Goal: Task Accomplishment & Management: Complete application form

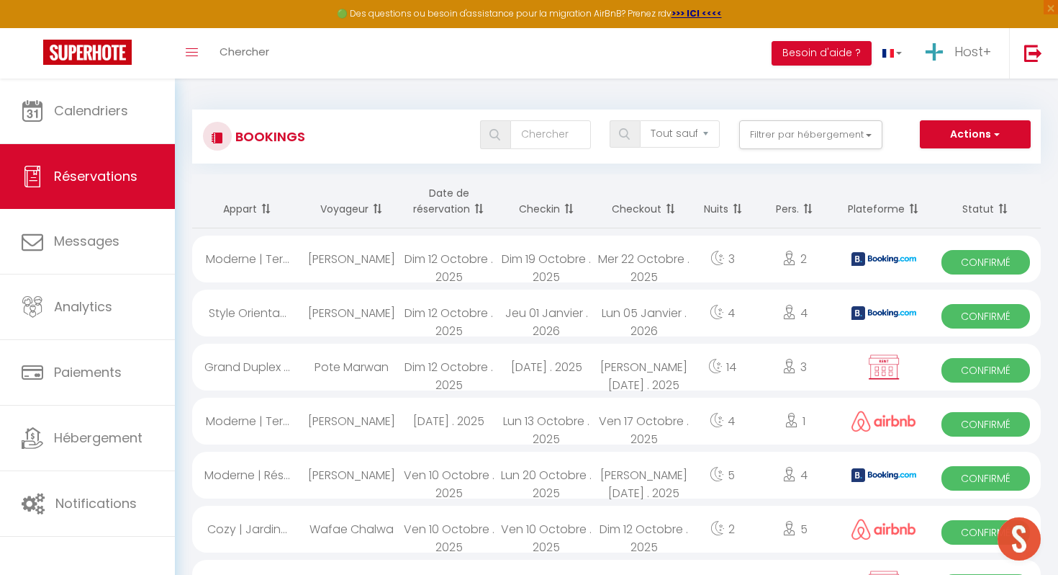
select select "not_cancelled"
click at [532, 364] on div "[DATE] . 2025" at bounding box center [546, 366] width 98 height 47
select select "KO"
select select "42707"
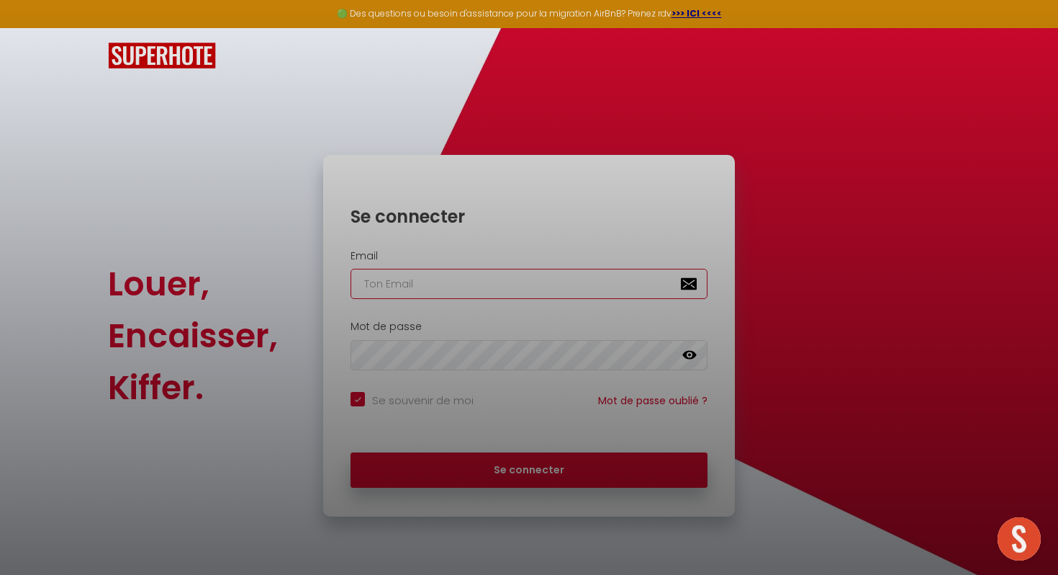
type input "[EMAIL_ADDRESS][DOMAIN_NAME]"
checkbox input "true"
click at [487, 464] on div at bounding box center [529, 287] width 1058 height 575
click at [500, 479] on div at bounding box center [529, 287] width 1058 height 575
click at [500, 467] on div at bounding box center [529, 287] width 1058 height 575
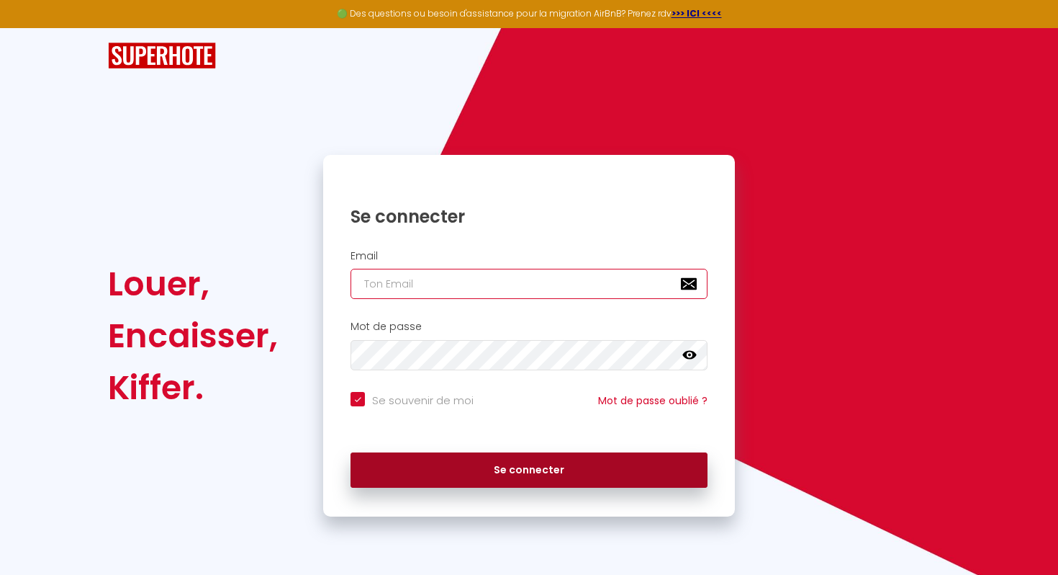
type input "[EMAIL_ADDRESS][DOMAIN_NAME]"
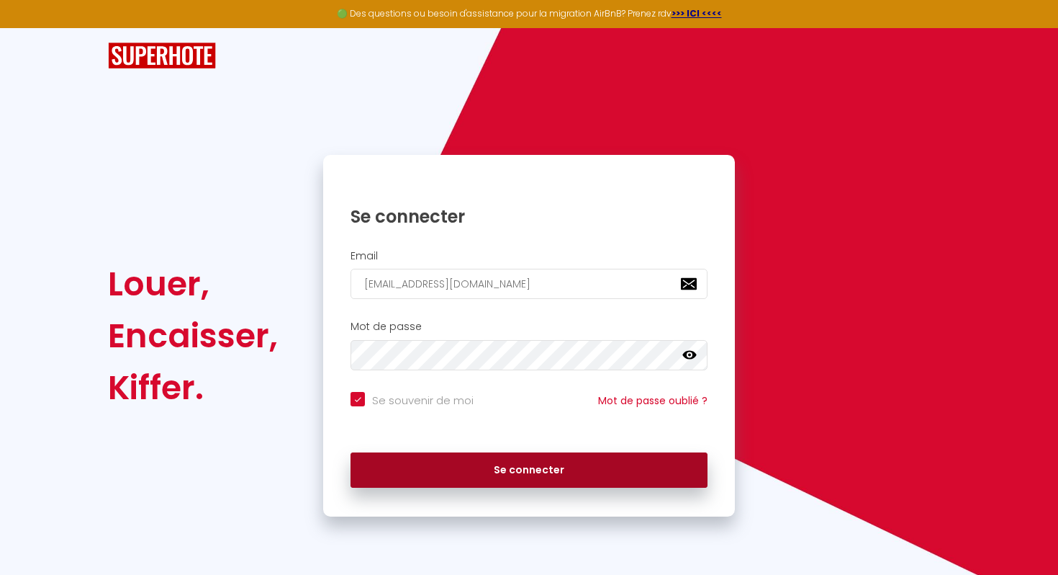
click at [482, 463] on button "Se connecter" at bounding box center [529, 470] width 357 height 36
checkbox input "true"
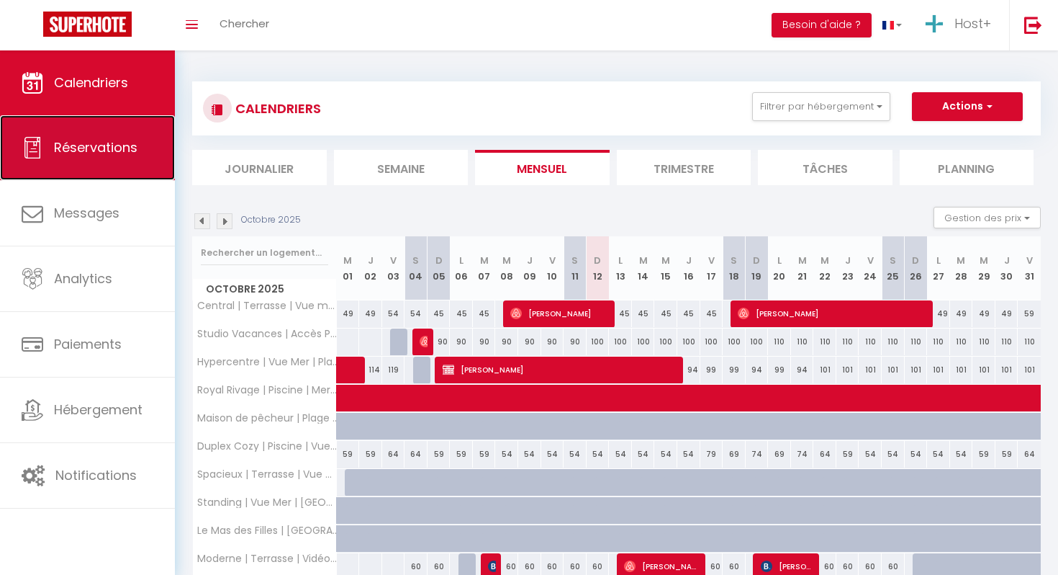
click at [111, 163] on link "Réservations" at bounding box center [87, 147] width 175 height 65
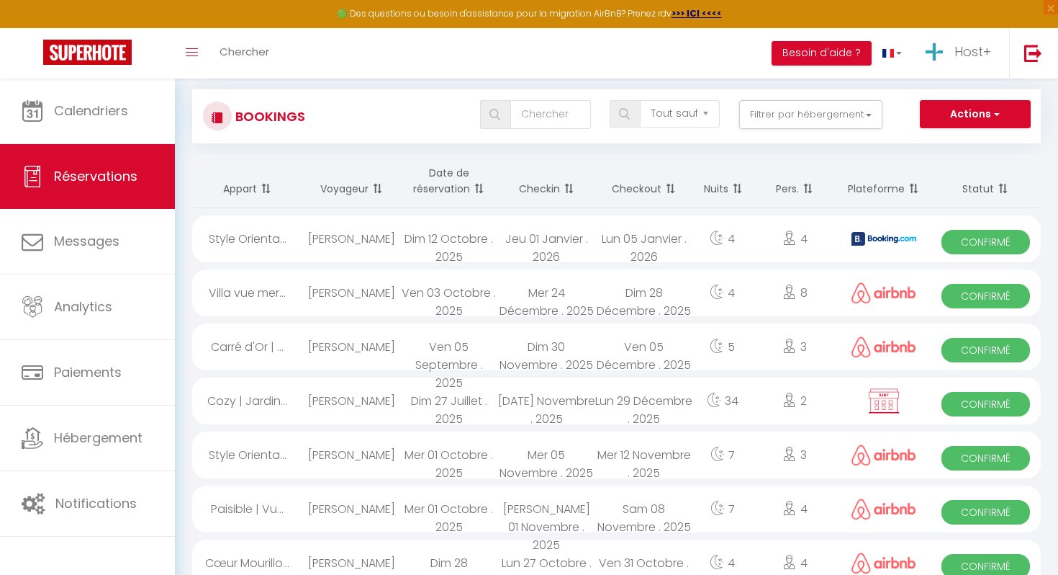
scroll to position [22, 0]
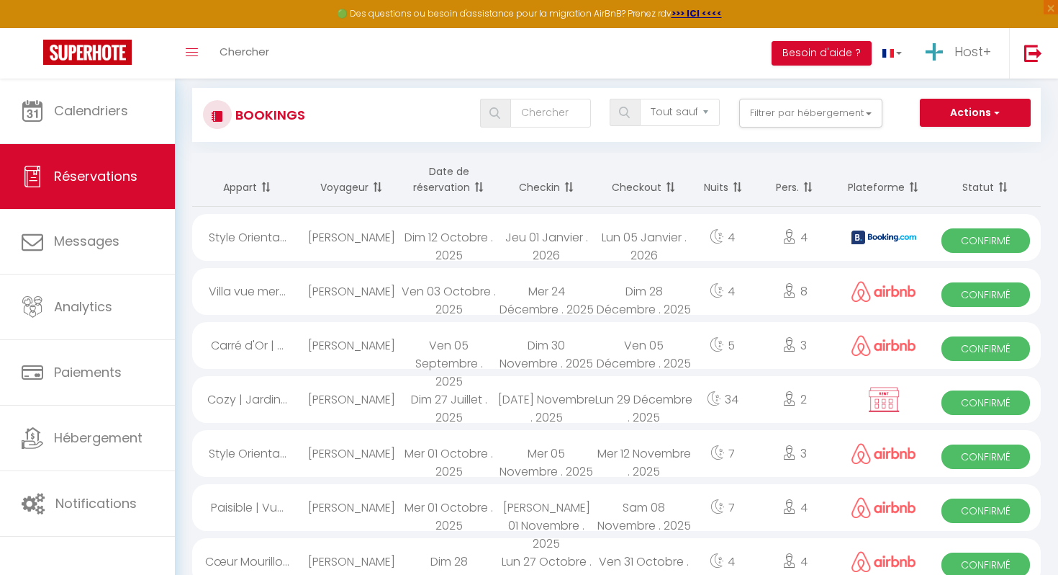
click at [482, 188] on span at bounding box center [477, 187] width 14 height 29
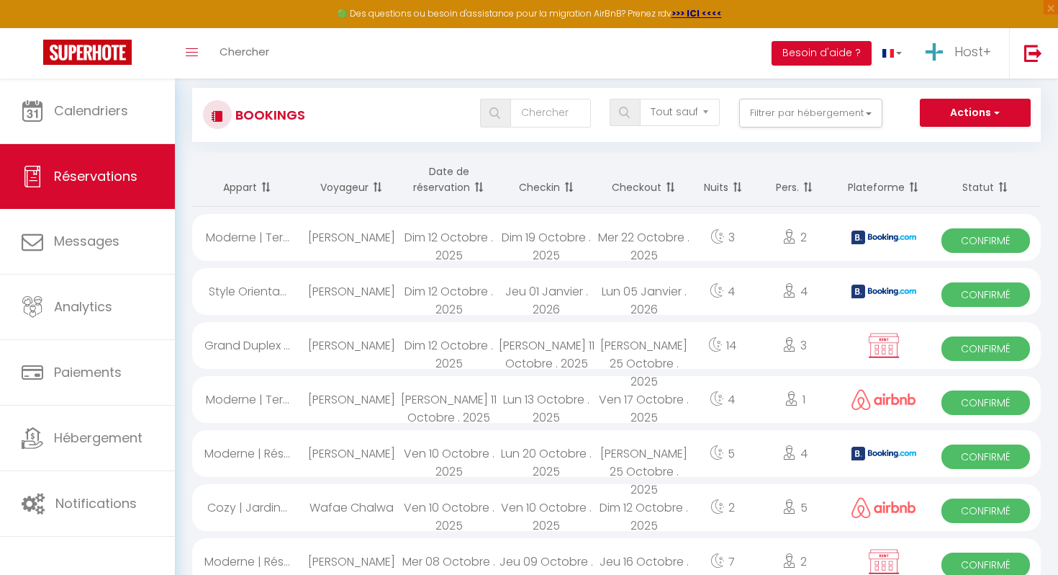
click at [400, 348] on div "Dim 12 Octobre . 2025" at bounding box center [449, 345] width 98 height 47
select select "OK"
select select "KO"
select select "0"
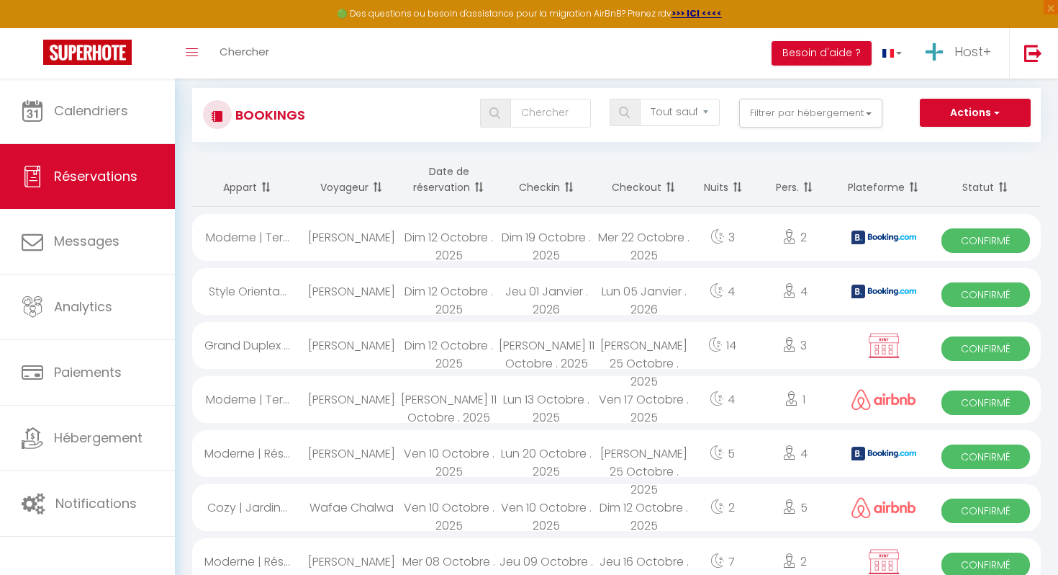
select select "1"
select select
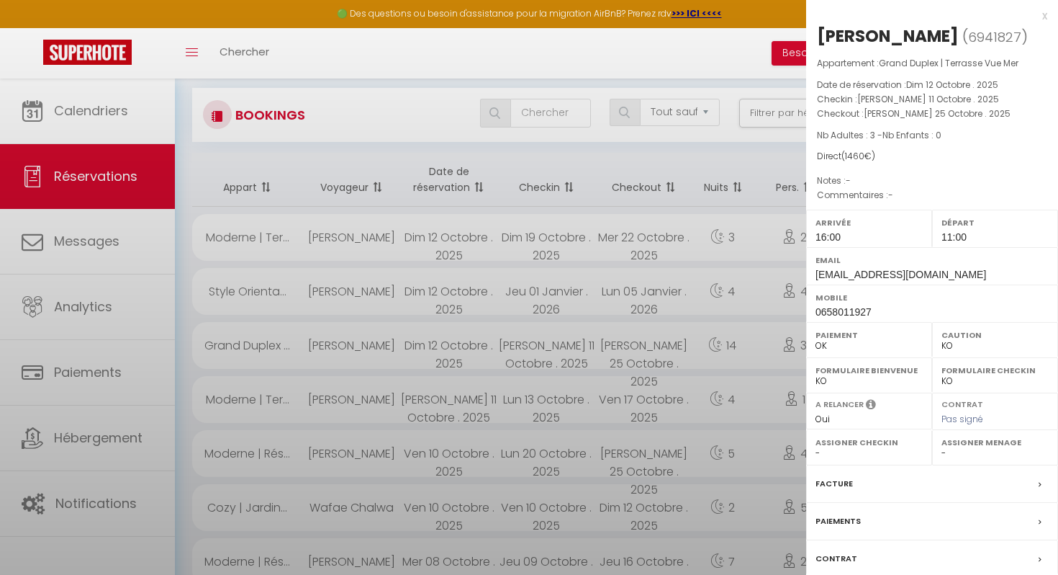
select select "42707"
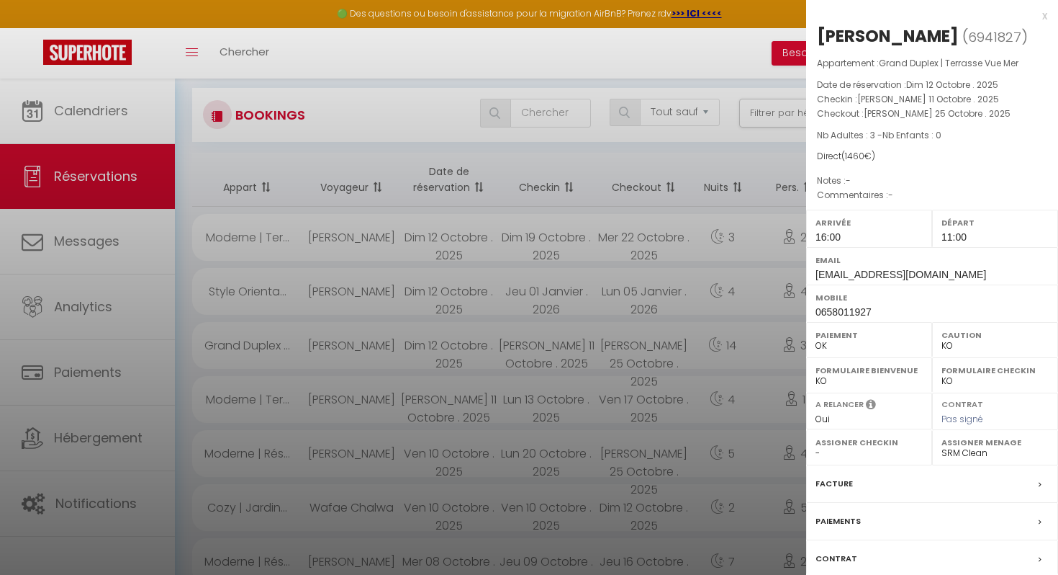
scroll to position [96, 0]
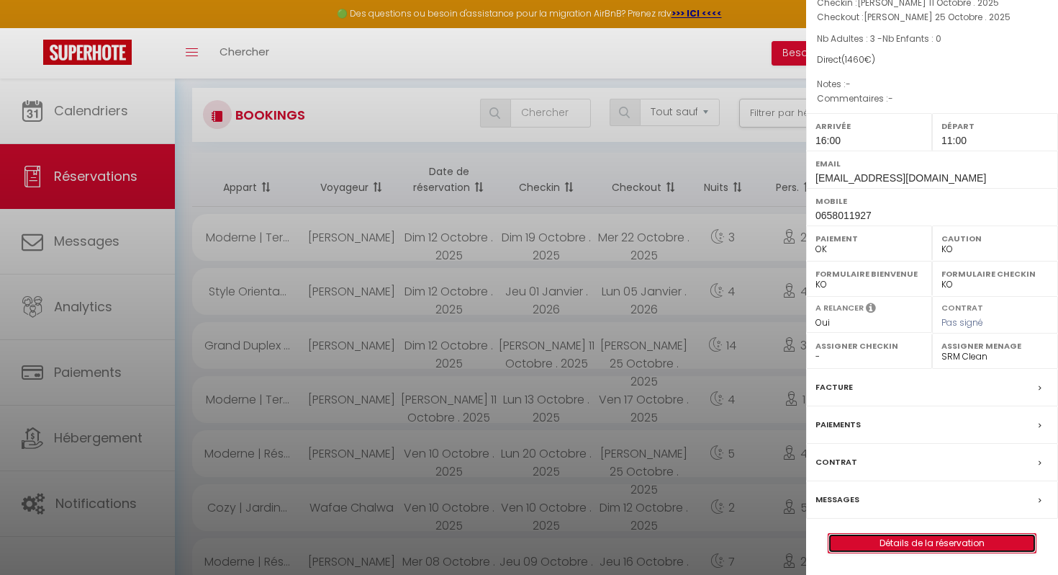
click at [913, 542] on link "Détails de la réservation" at bounding box center [932, 542] width 207 height 19
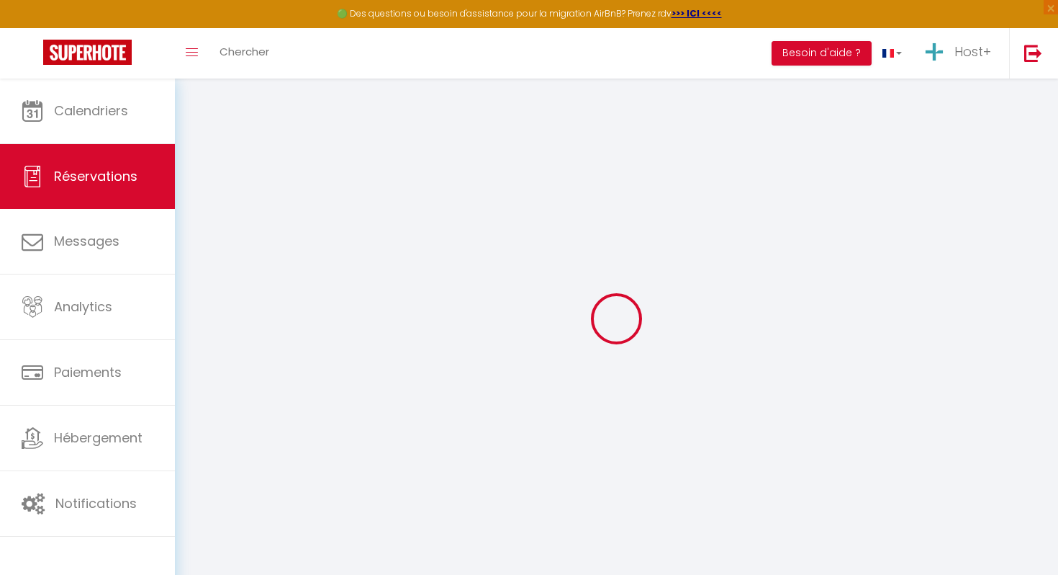
type input "Pote"
type input "Marwan"
type input "[EMAIL_ADDRESS][DOMAIN_NAME]"
type input "0658011927"
select select "FR"
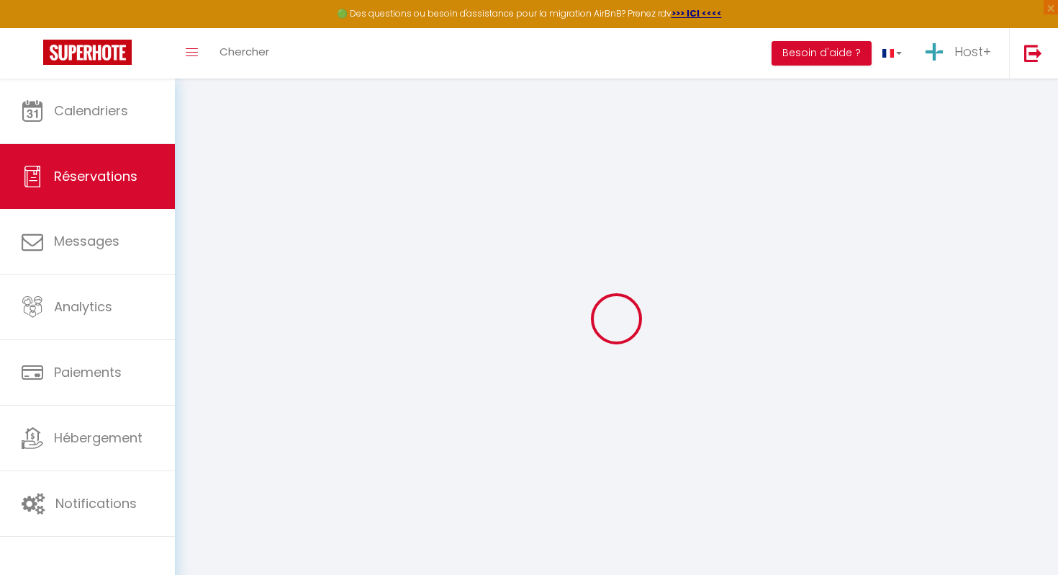
select select "65413"
select select "1"
type input "Sam 11 Octobre 2025"
select select
type input "Sam 25 Octobre 2025"
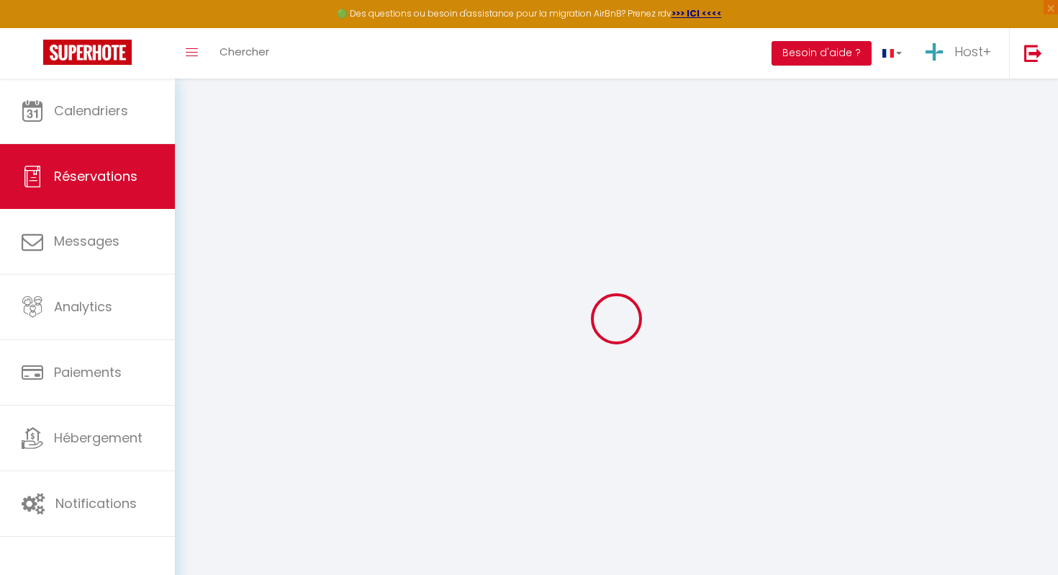
select select
type input "3"
select select "12"
select select
type input "1300"
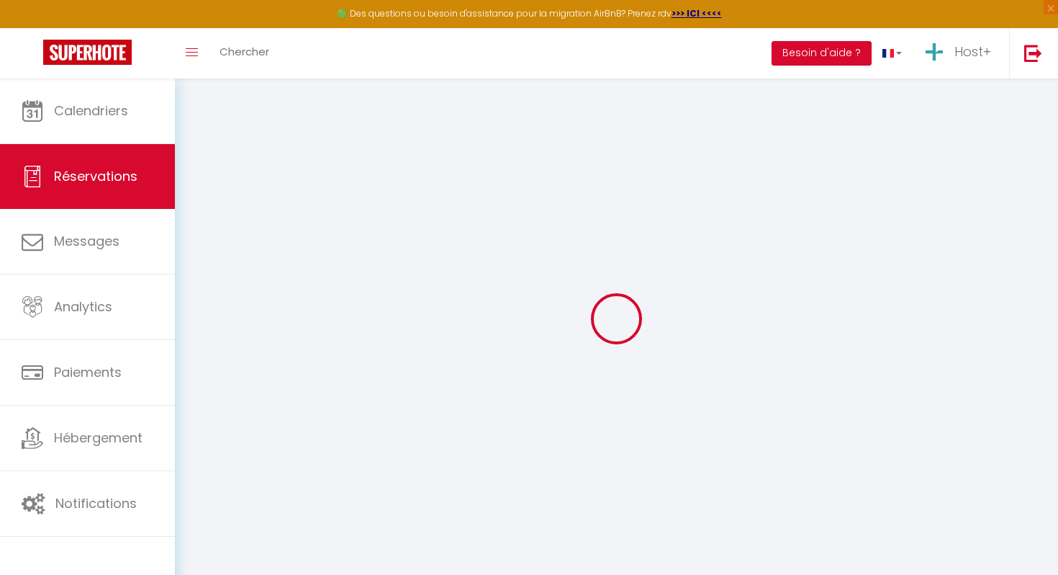
checkbox input "false"
type input "0"
type input "160"
type input "0"
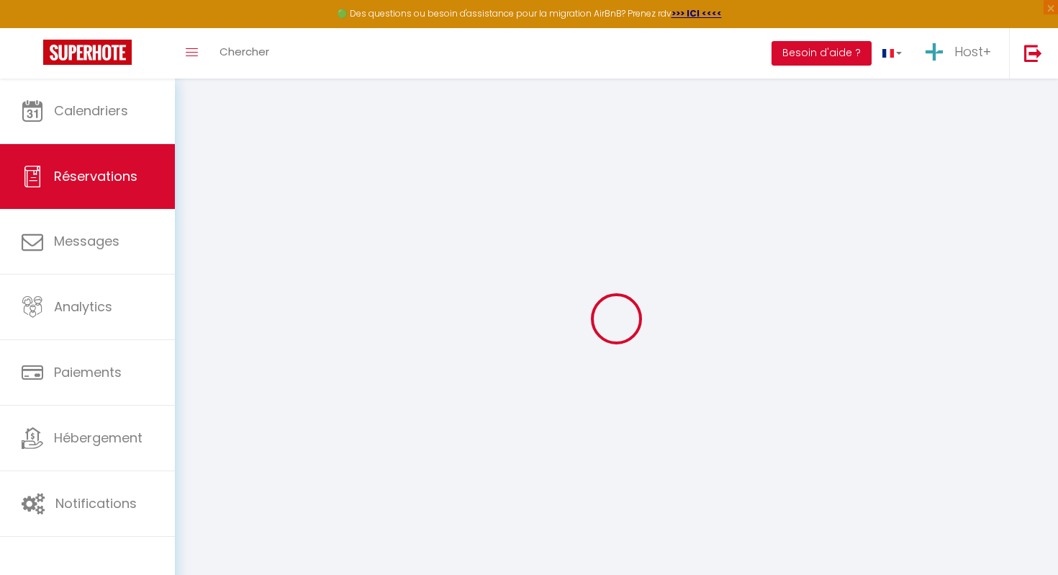
select select
select select "14"
checkbox input "false"
select select
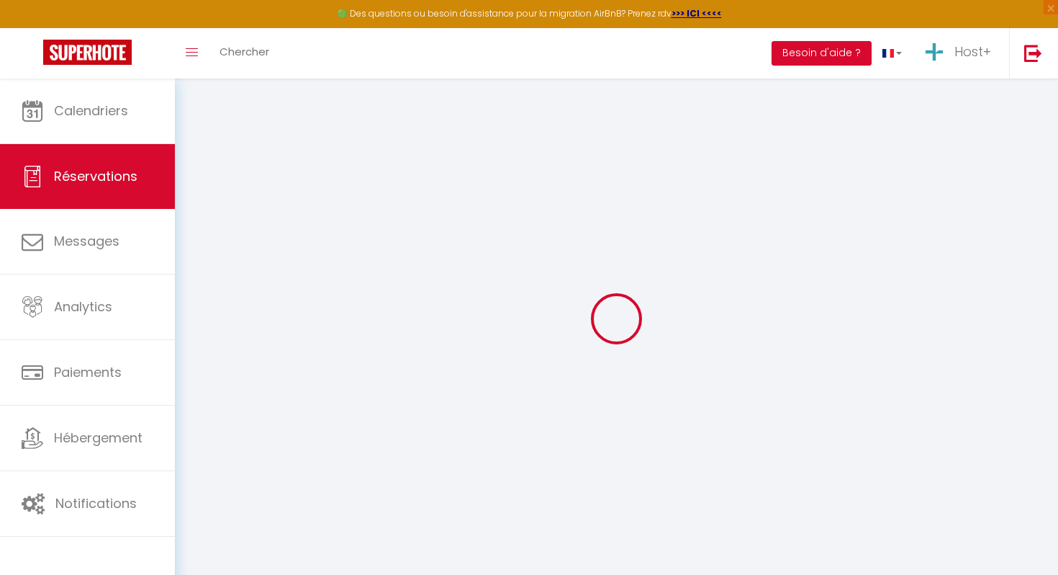
select select
checkbox input "false"
select select
checkbox input "false"
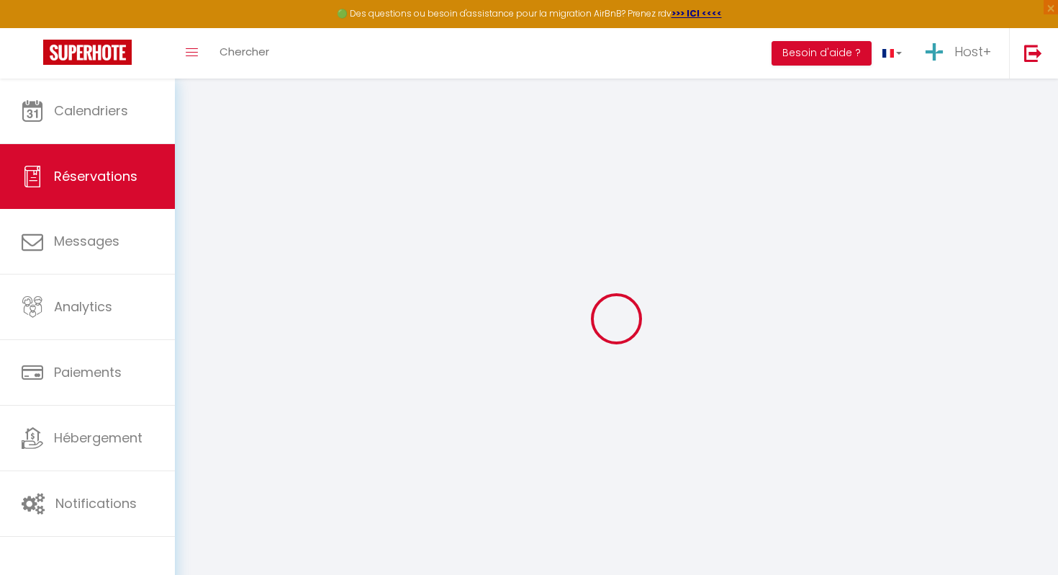
type input "160"
select select
checkbox input "false"
select select "16:00"
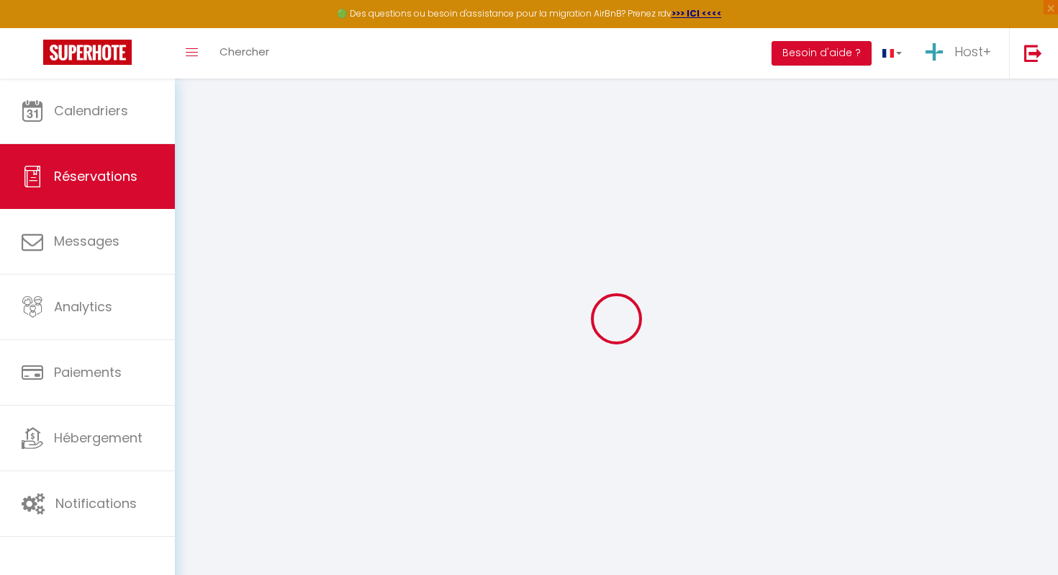
select select "11:00"
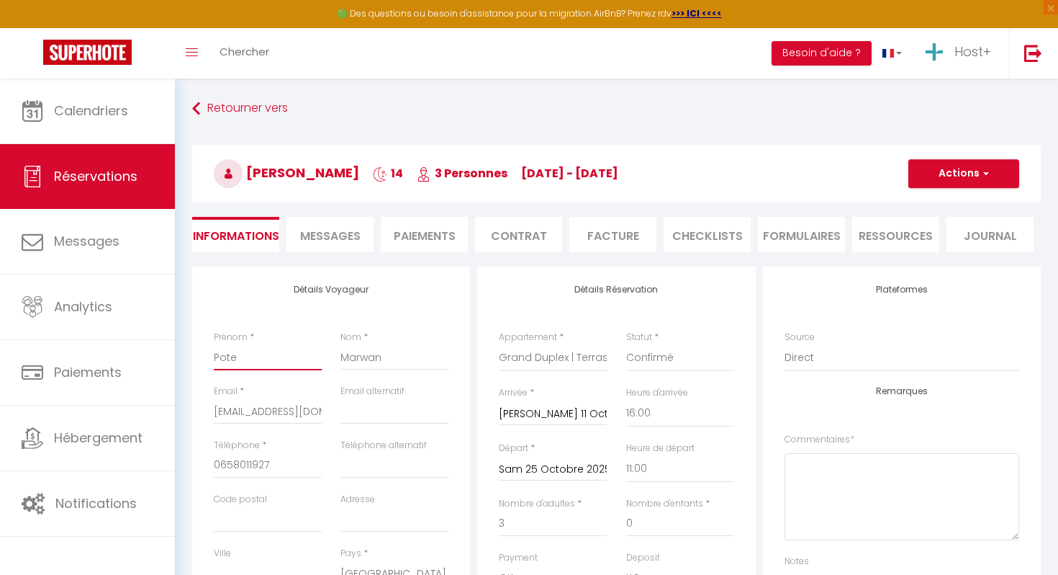
click at [236, 356] on input "Pote" at bounding box center [268, 357] width 108 height 26
type input "A"
checkbox input "false"
type input "An"
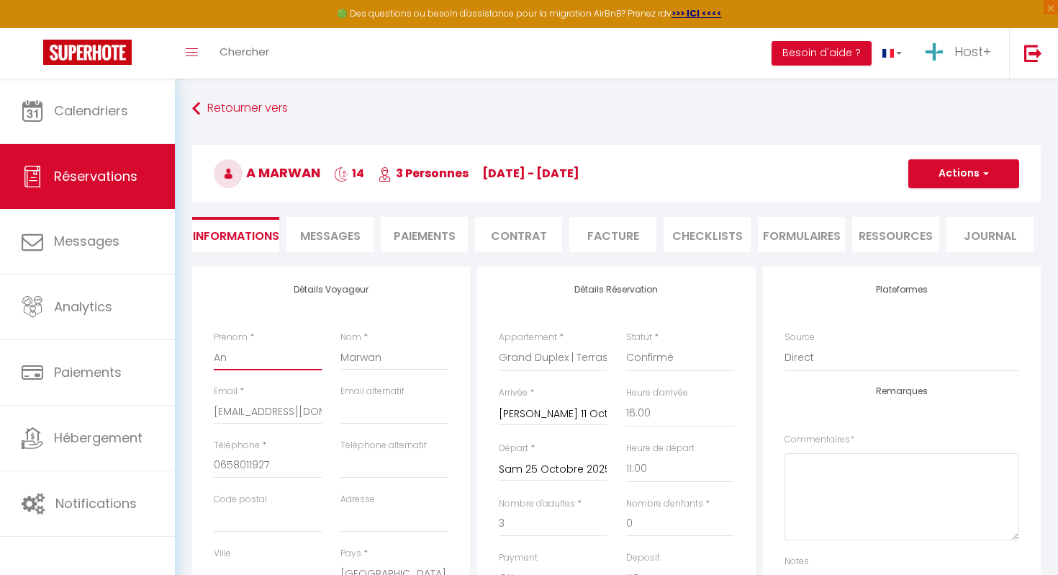
checkbox input "false"
type input "Ana"
checkbox input "false"
type input "Anas"
checkbox input "false"
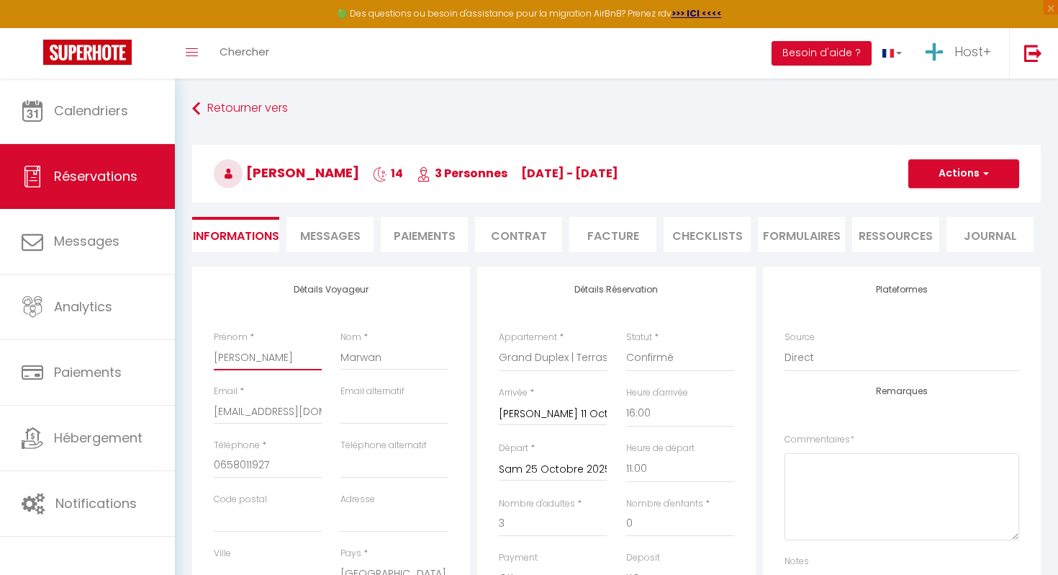
type input "Anass"
checkbox input "false"
type input "Anass"
click at [346, 360] on input "Marwan" at bounding box center [395, 357] width 108 height 26
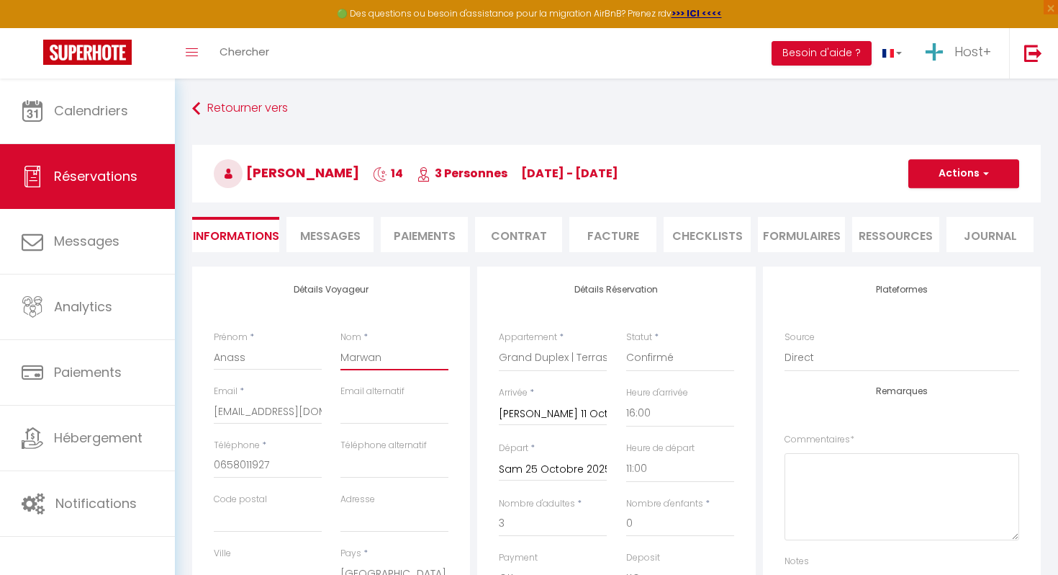
type input "N"
checkbox input "false"
type input "Na"
checkbox input "false"
type input "Naj"
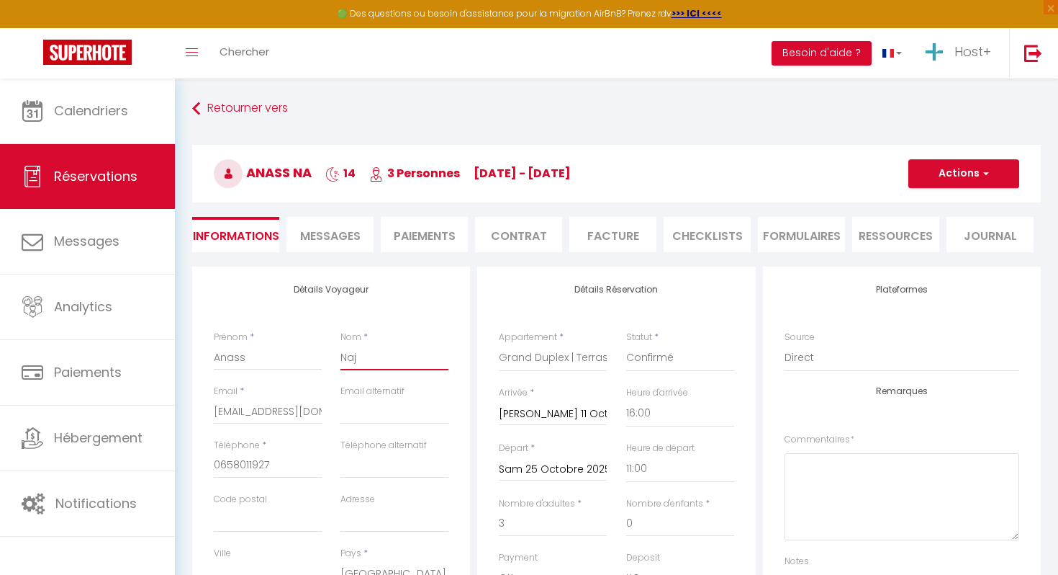
checkbox input "false"
type input "Naji"
checkbox input "false"
type input "Najib"
checkbox input "false"
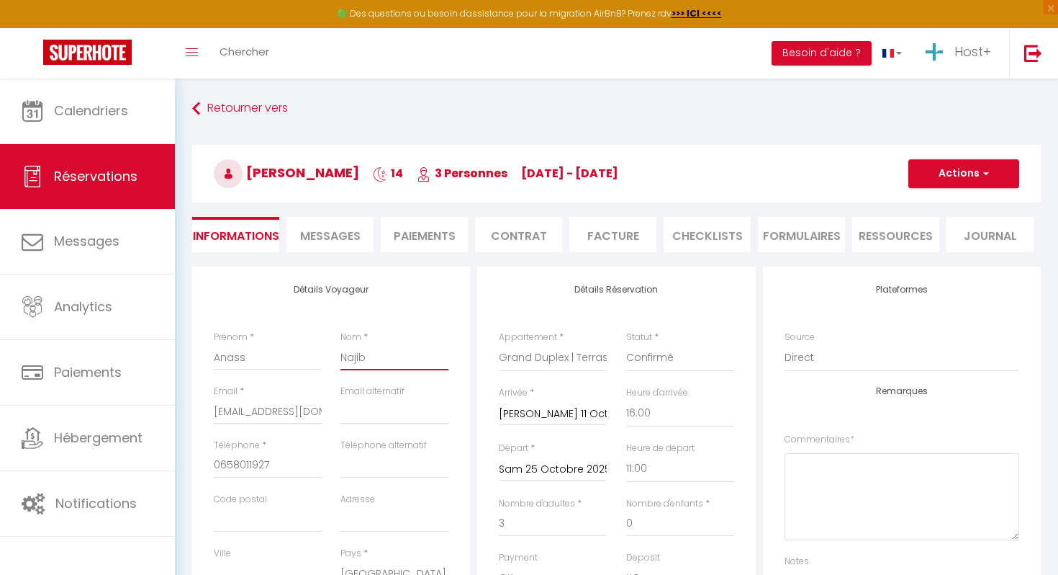
type input "Najib"
click at [292, 408] on input "[EMAIL_ADDRESS][DOMAIN_NAME]" at bounding box center [268, 411] width 108 height 26
paste input "Anass.njb83@gmail.com"
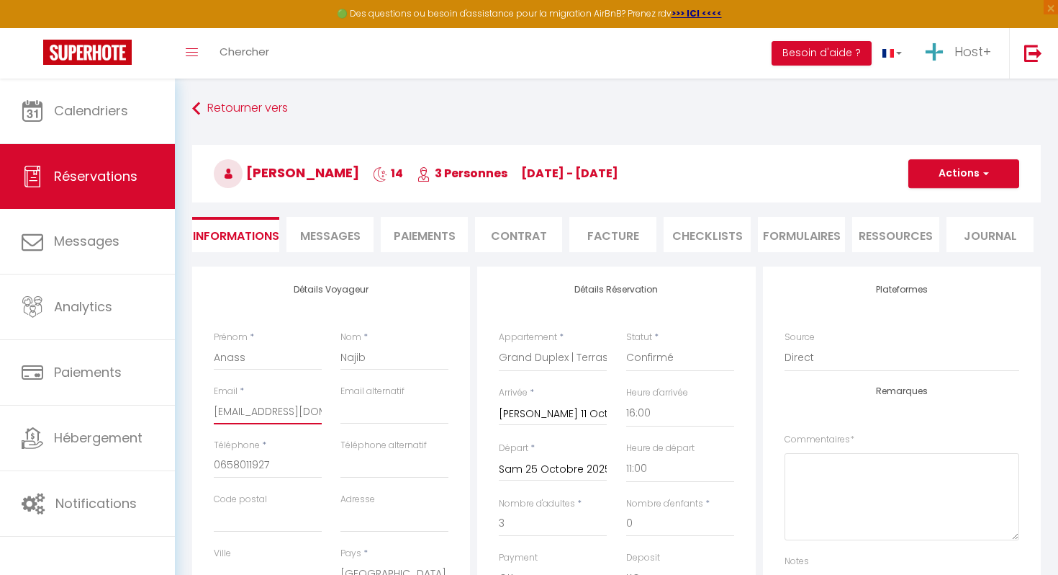
type input "Anass.njb83@gmail.com"
checkbox input "false"
type input "Anass.njb83@gmail.com"
click at [258, 467] on input "0658011927" at bounding box center [268, 465] width 108 height 26
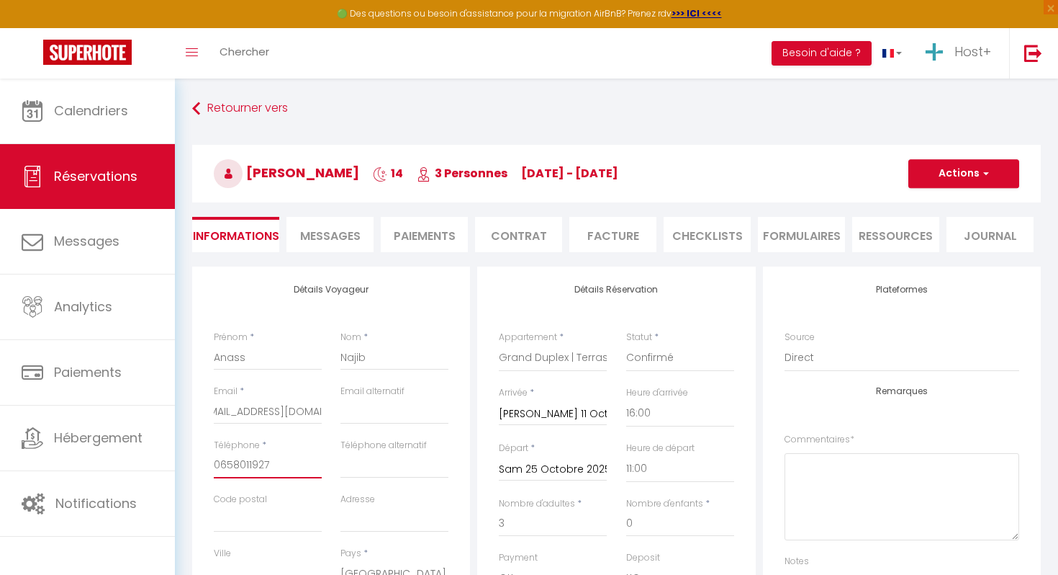
scroll to position [0, 0]
click at [258, 467] on input "0658011927" at bounding box center [268, 465] width 108 height 26
paste input "34 52 31 03"
type input "06 34 52 31 03"
checkbox input "false"
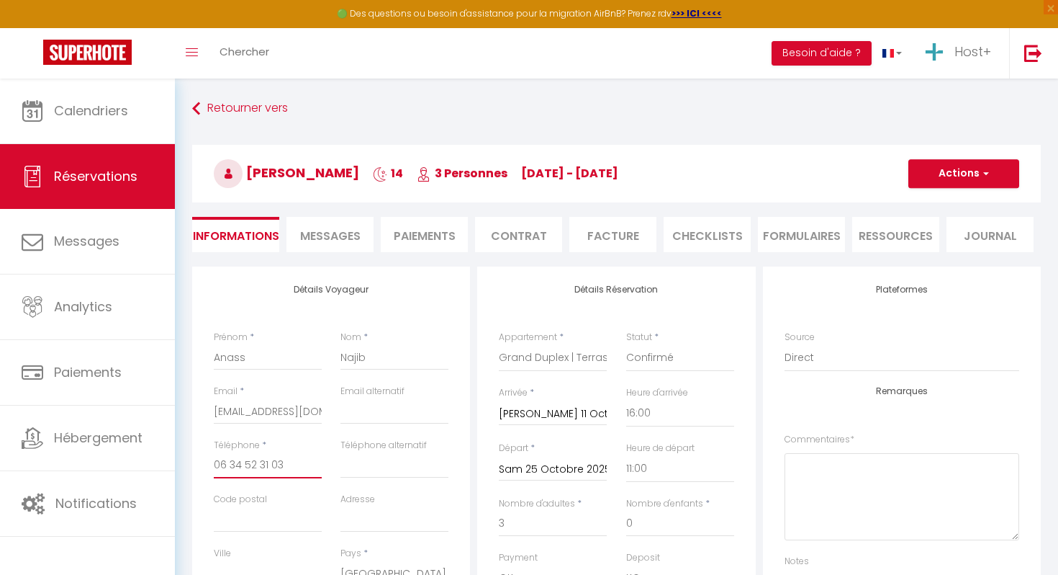
click at [271, 466] on input "06 34 52 31 03" at bounding box center [268, 465] width 108 height 26
type input "06 34 52 3103"
checkbox input "false"
type input "06 34 523103"
checkbox input "false"
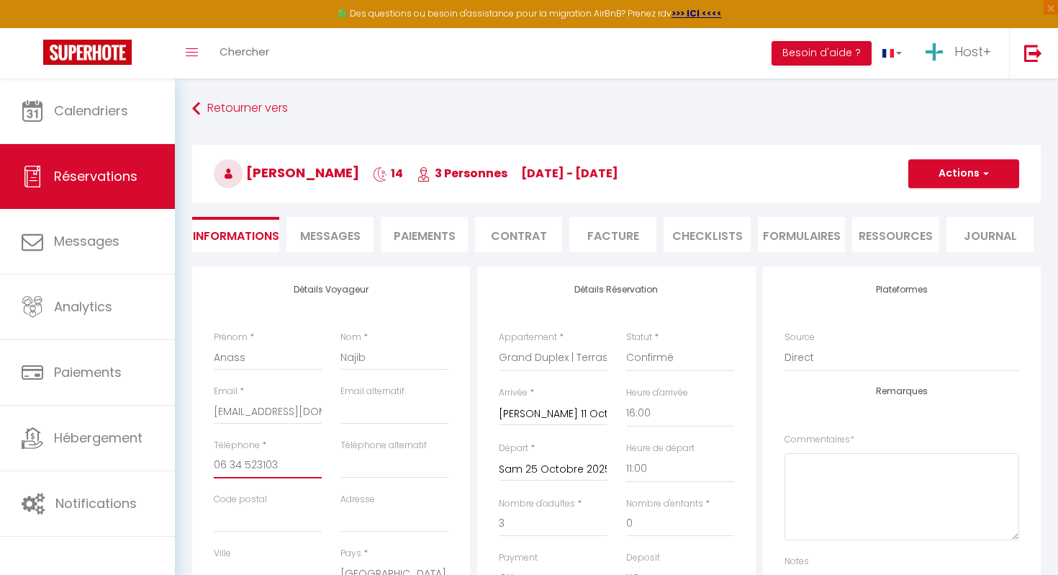
type input "06 34523103"
checkbox input "false"
type input "0634523103"
checkbox input "false"
type input "0634523103"
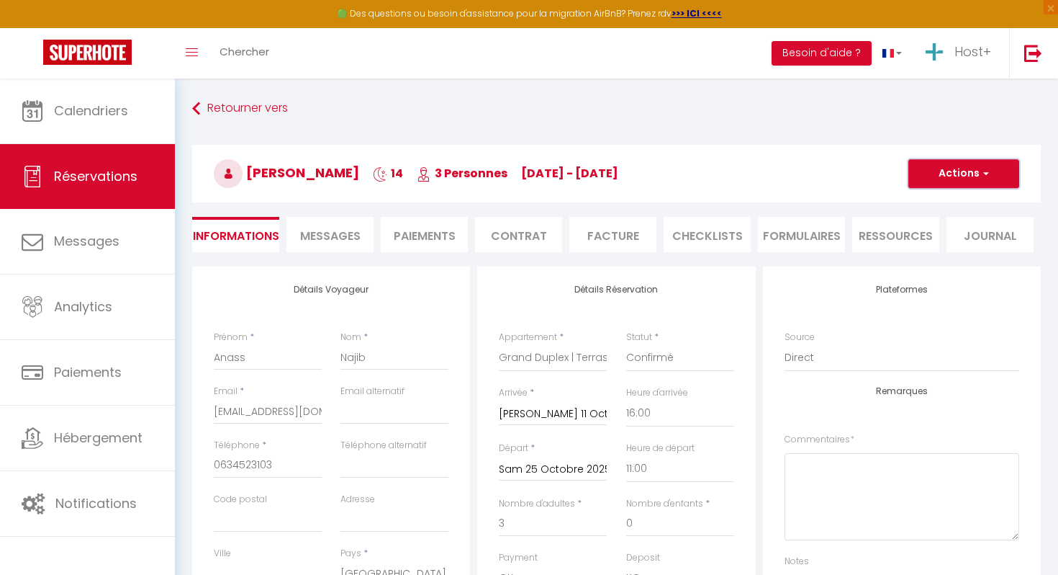
click at [928, 179] on button "Actions" at bounding box center [964, 173] width 111 height 29
click at [922, 198] on link "Enregistrer" at bounding box center [950, 205] width 114 height 19
select select "not_cancelled"
select select
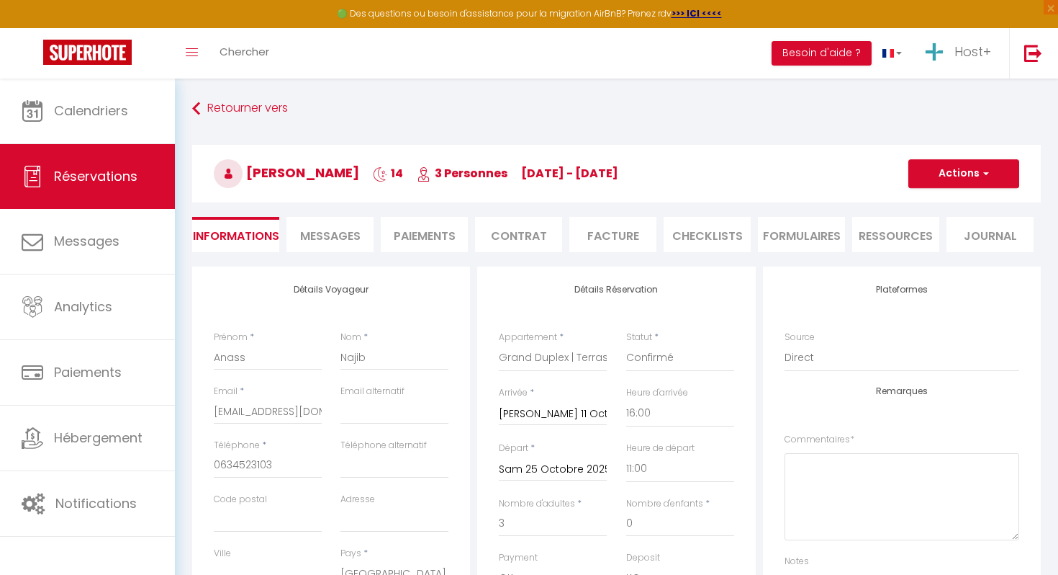
select select
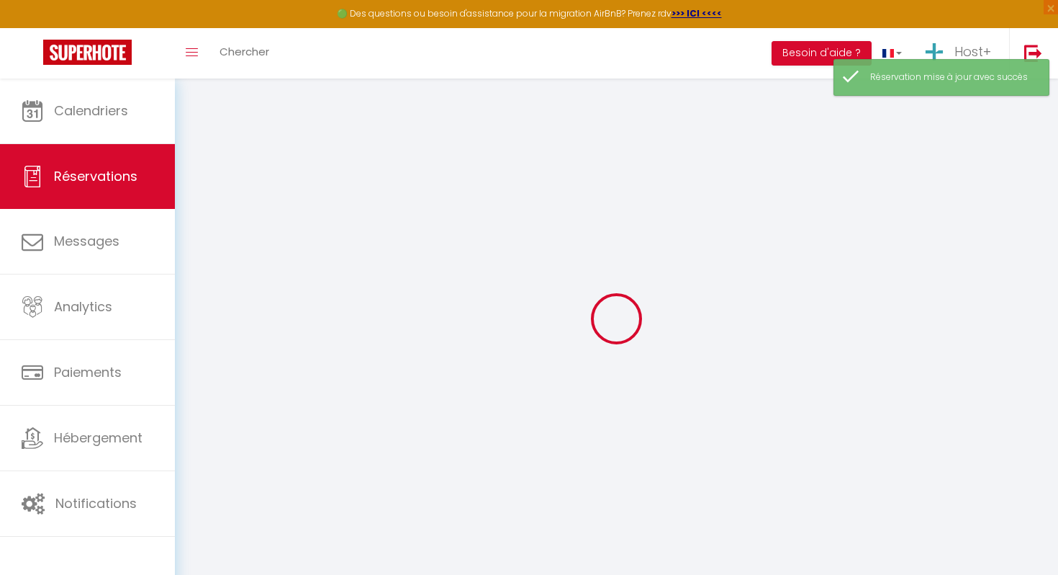
select select
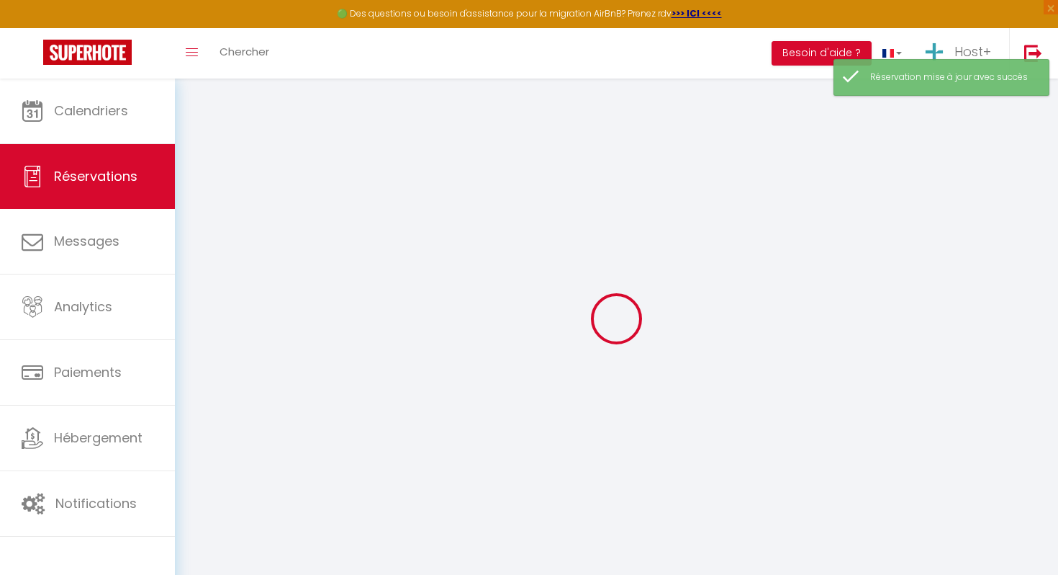
select select
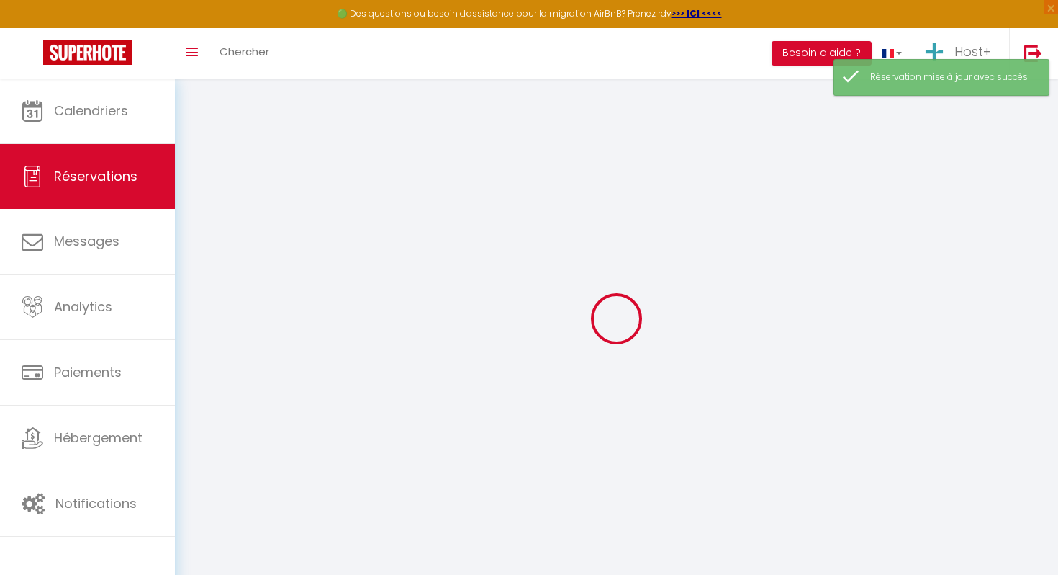
select select
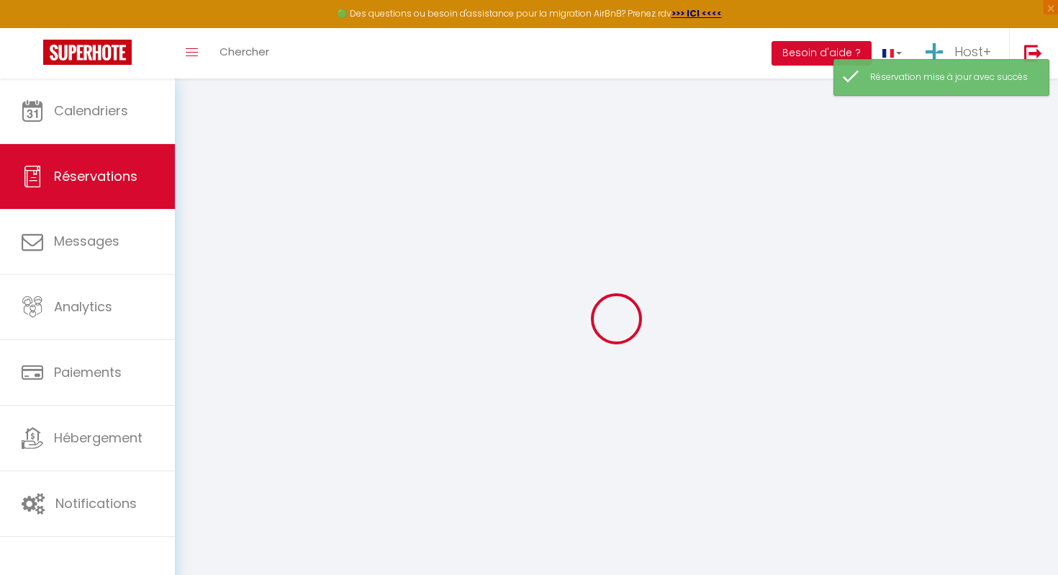
select select
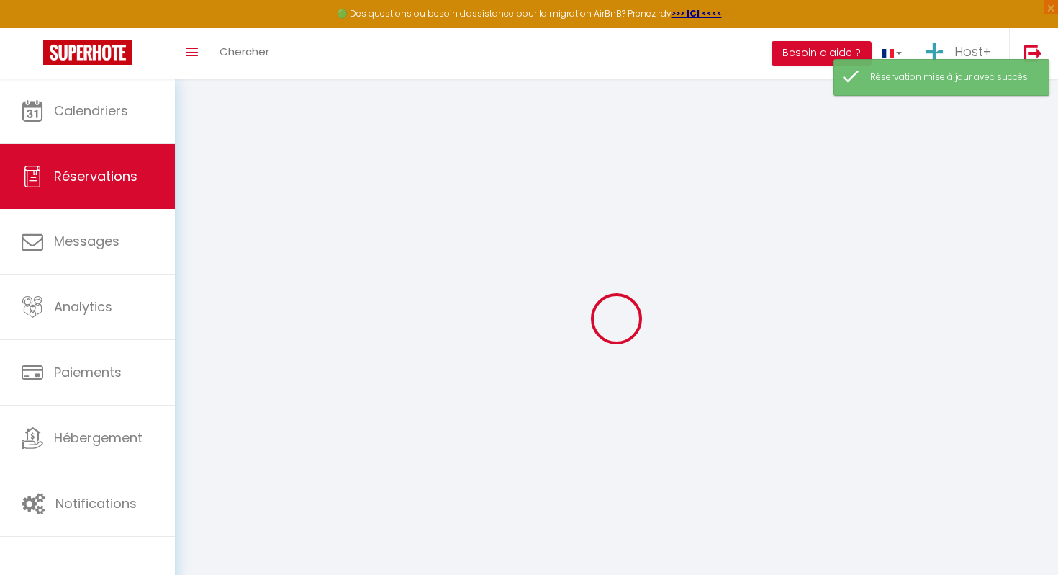
select select
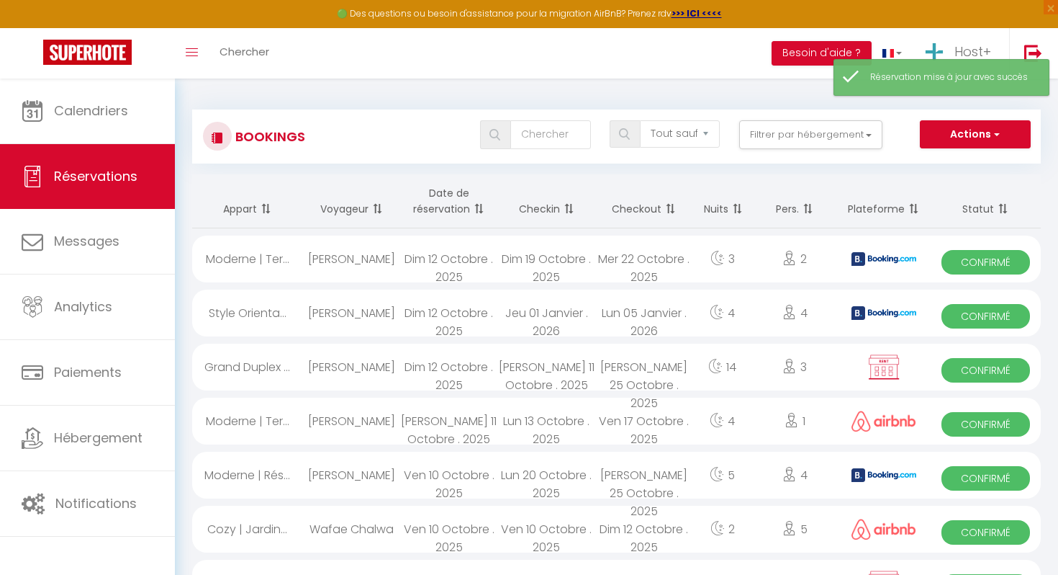
click at [397, 356] on div "Anass Najib" at bounding box center [351, 366] width 98 height 47
select select "OK"
select select "KO"
select select "0"
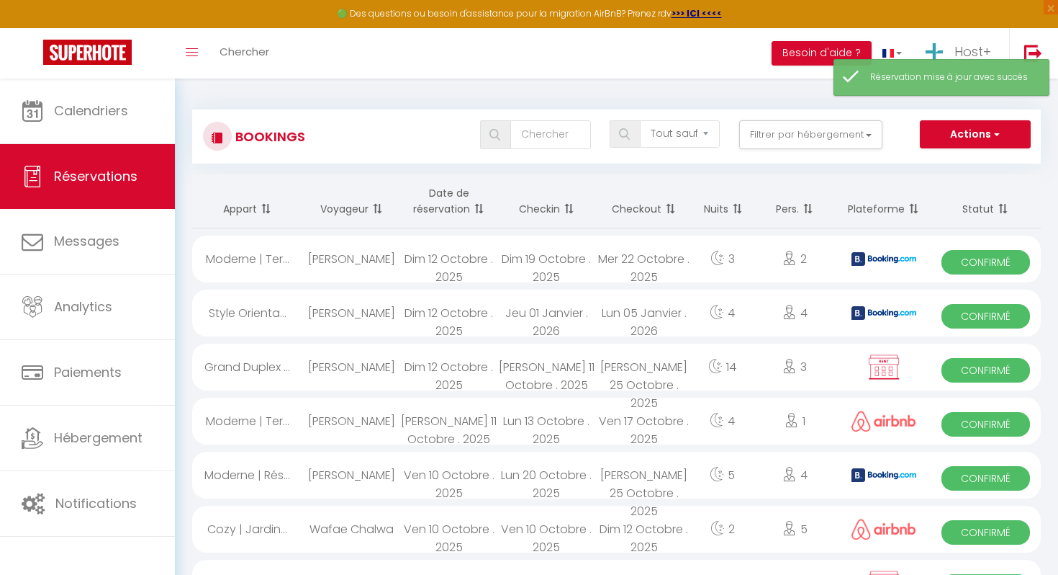
select select "1"
select select
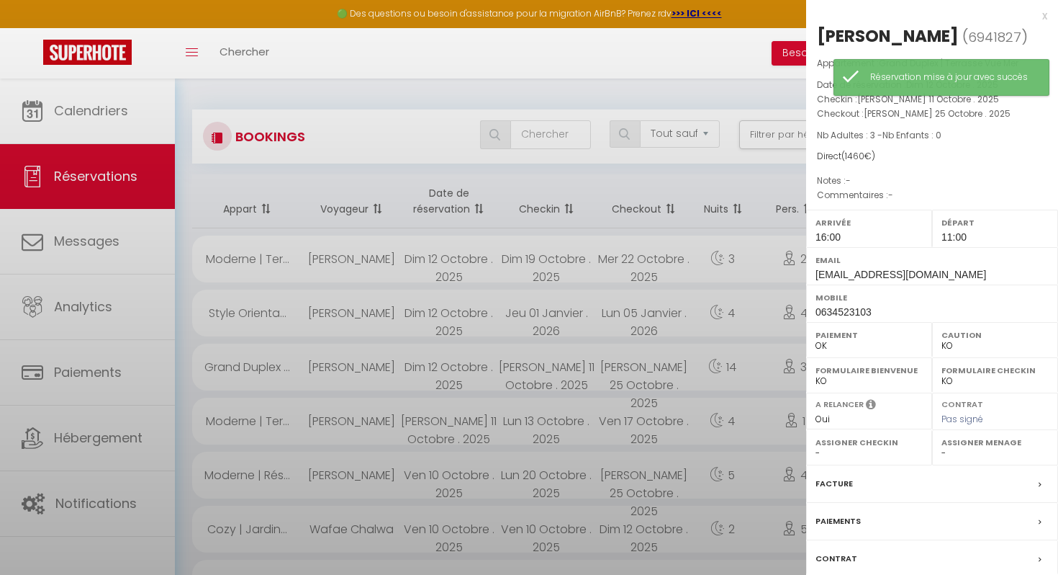
select select "42707"
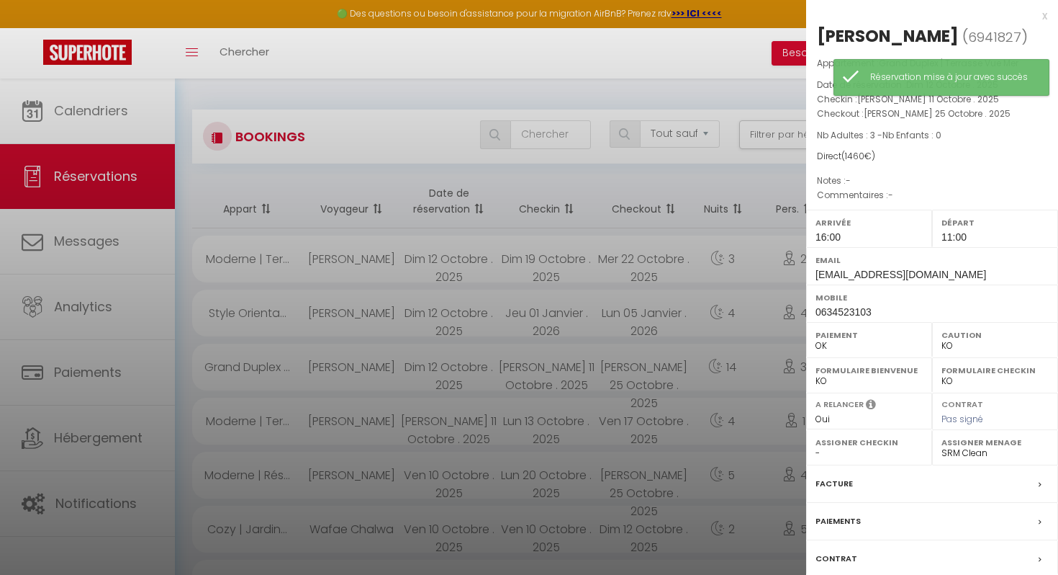
scroll to position [96, 0]
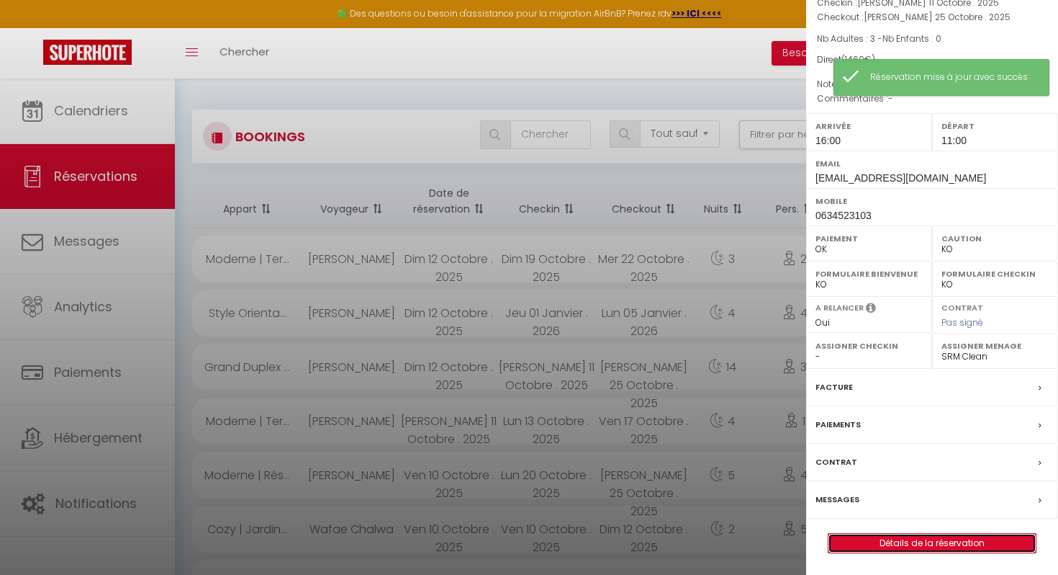
click at [934, 546] on link "Détails de la réservation" at bounding box center [932, 542] width 207 height 19
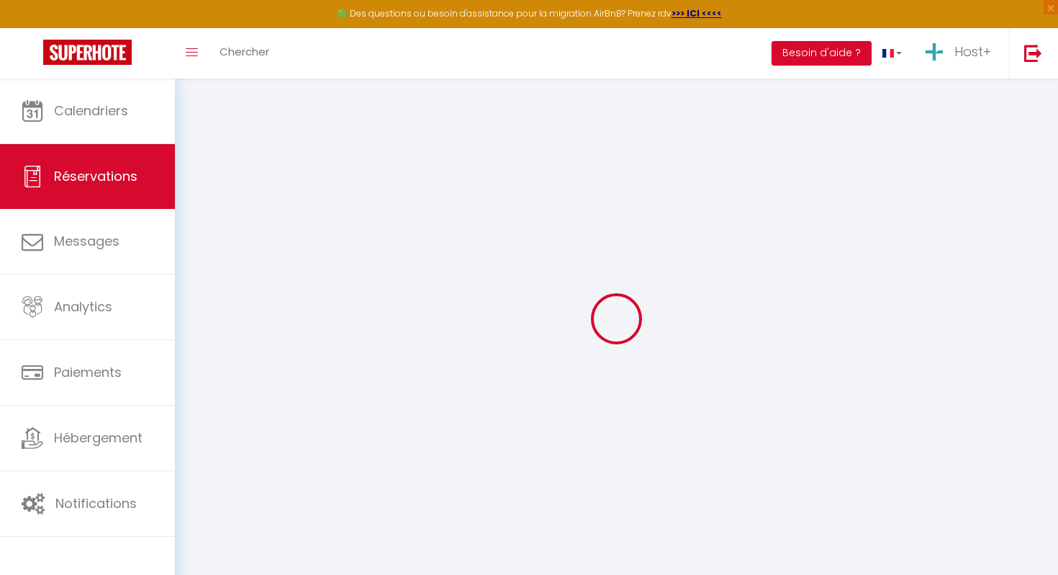
select select
checkbox input "false"
select select
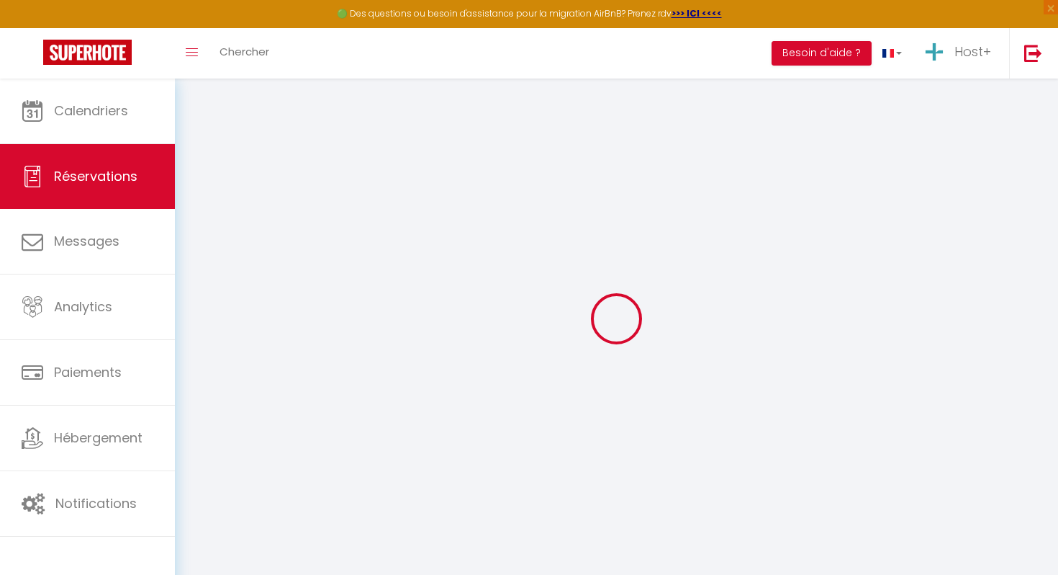
checkbox input "false"
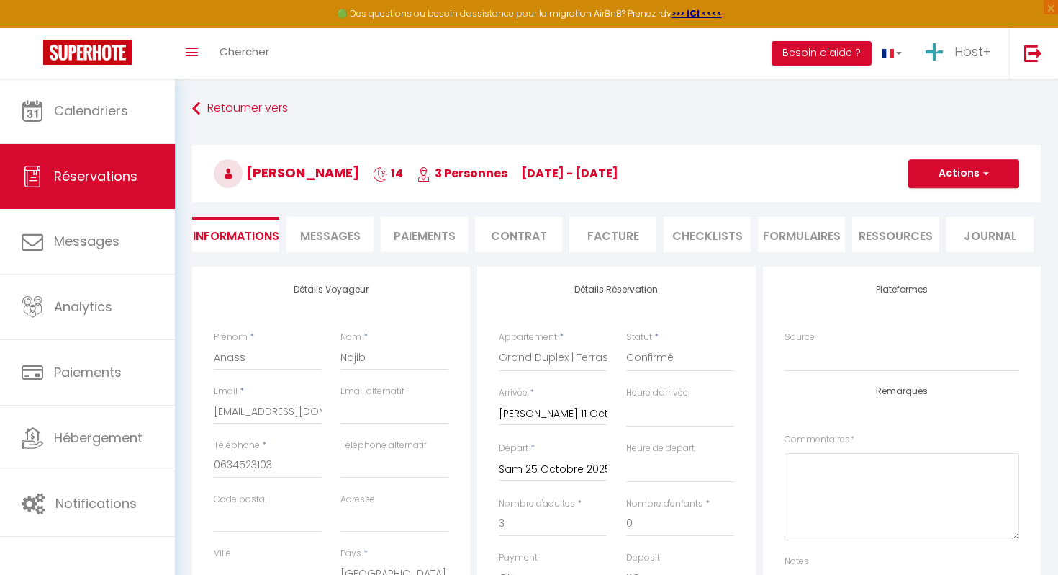
type input "160"
select select
checkbox input "false"
select select "16:00"
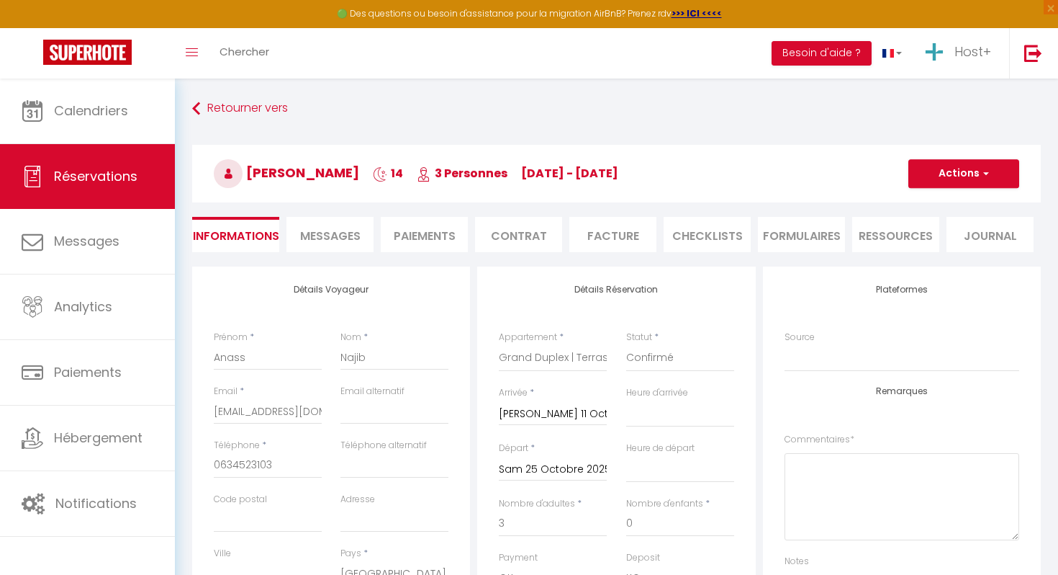
select select "11:00"
click at [587, 418] on input "Sam 11 Octobre 2025" at bounding box center [553, 414] width 108 height 19
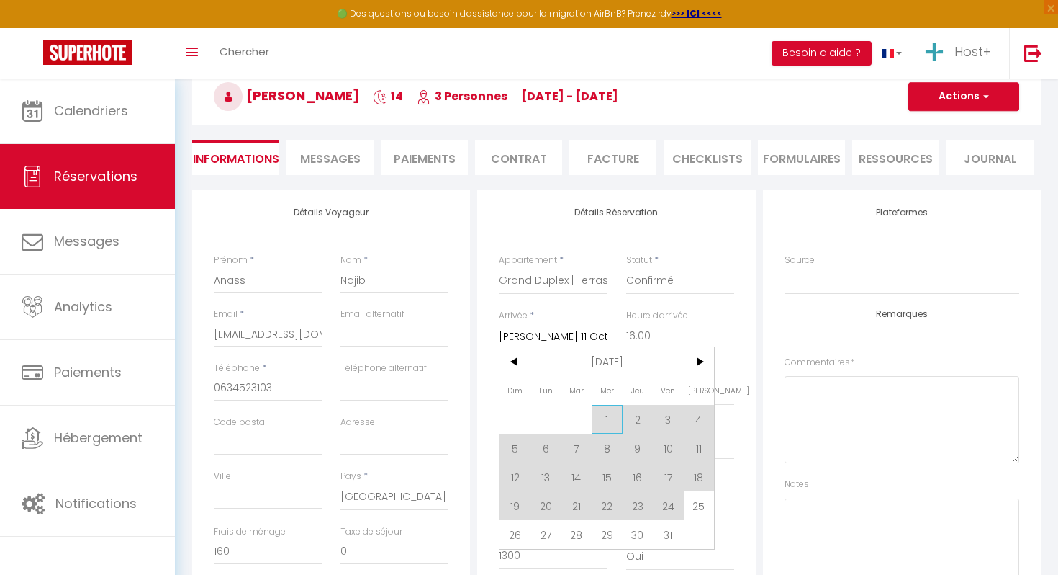
scroll to position [78, 0]
click at [516, 474] on span "12" at bounding box center [515, 475] width 31 height 29
type input "Dim 12 Octobre 2025"
checkbox input "false"
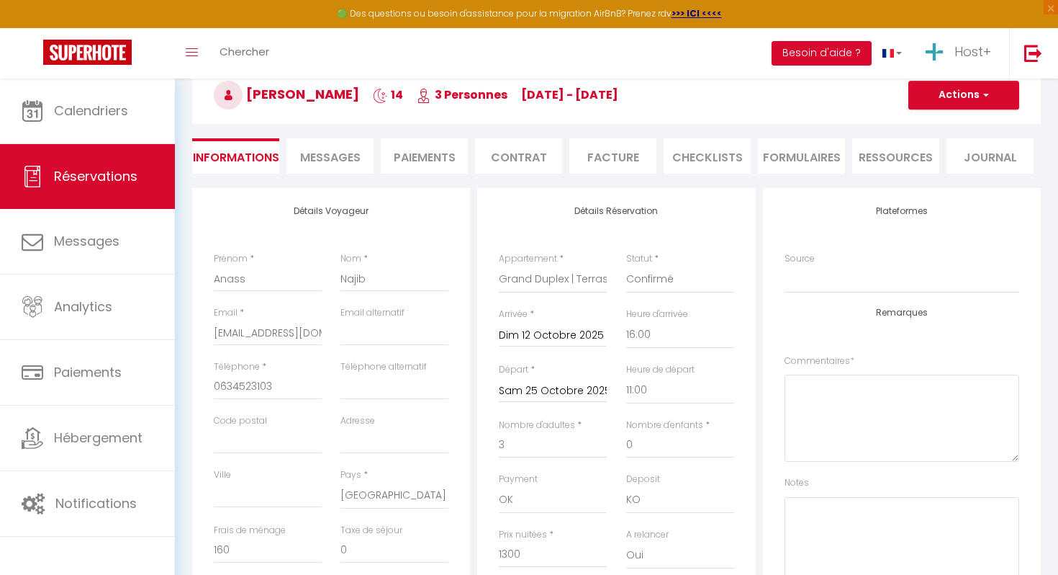
type input "1810"
checkbox input "false"
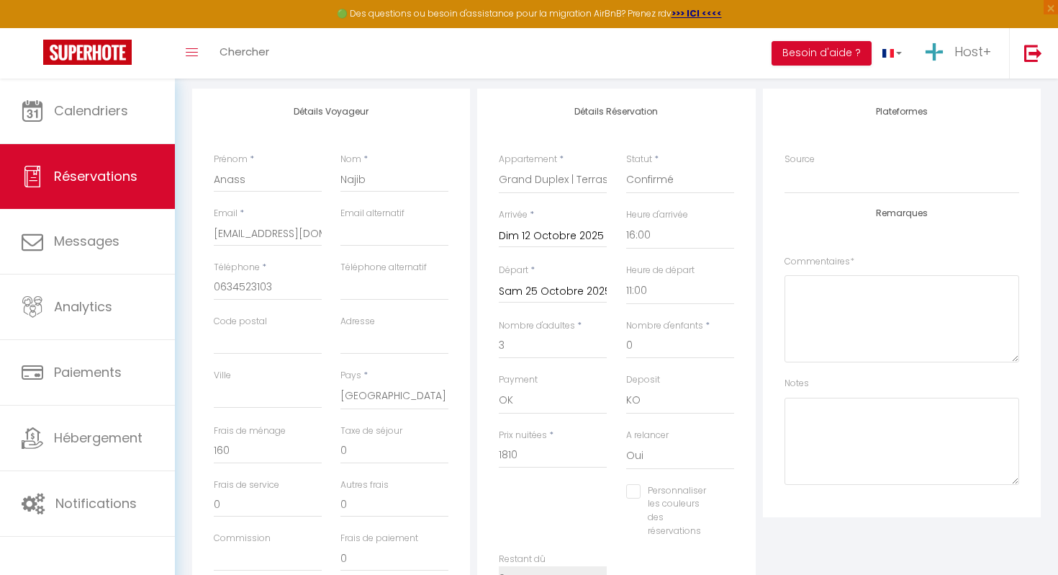
scroll to position [0, 0]
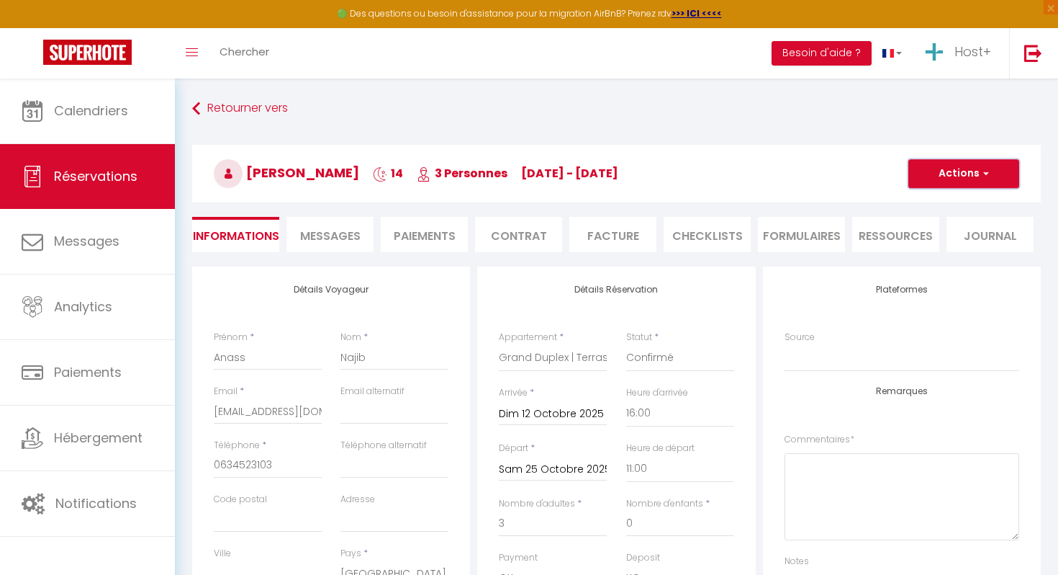
click at [938, 174] on button "Actions" at bounding box center [964, 173] width 111 height 29
click at [935, 206] on link "Enregistrer" at bounding box center [950, 205] width 114 height 19
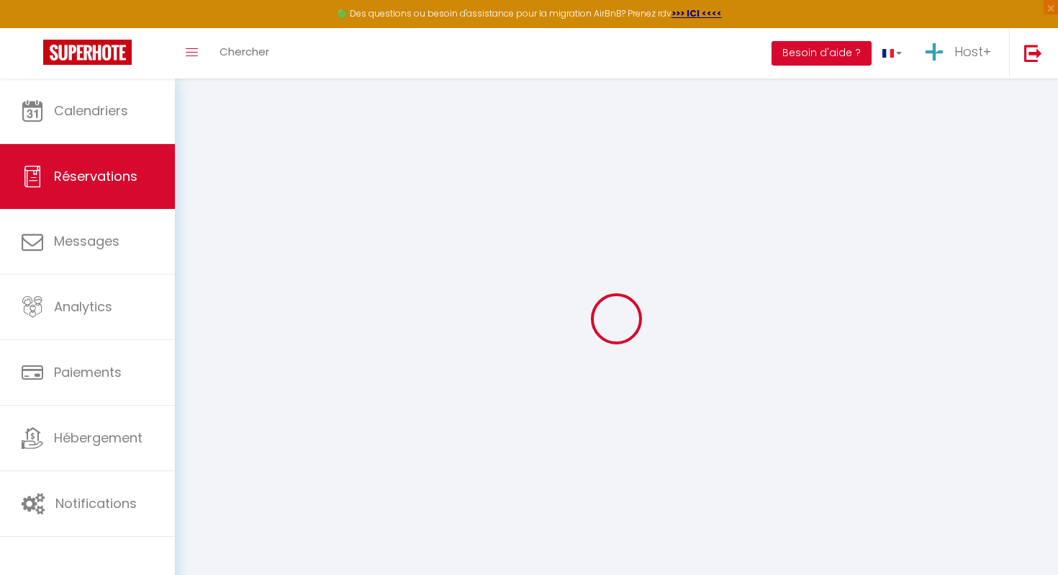
select select "not_cancelled"
